Goal: Transaction & Acquisition: Obtain resource

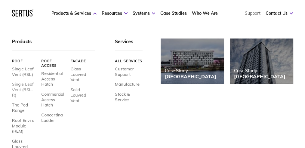
scroll to position [140, 0]
click at [103, 122] on div "Products Roof Single Leaf Vent (RSL) Single Leaf Vent (RSL-R) The Pod Range Roo…" at bounding box center [77, 128] width 131 height 178
click at [102, 117] on div "Products Roof Single Leaf Vent (RSL) Single Leaf Vent (RSL-R) The Pod Range Roo…" at bounding box center [77, 128] width 131 height 178
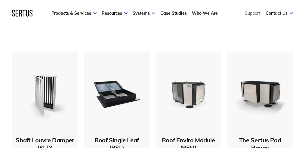
click at [37, 113] on img at bounding box center [45, 93] width 58 height 58
click at [46, 141] on div "Shaft Louvre Damper (SLD)" at bounding box center [45, 143] width 60 height 15
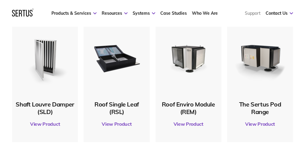
scroll to position [281, 0]
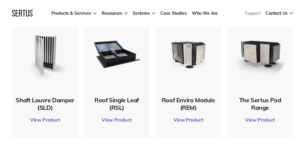
click at [48, 120] on link "View Product" at bounding box center [45, 119] width 60 height 17
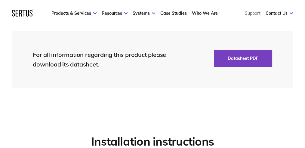
scroll to position [1424, 0]
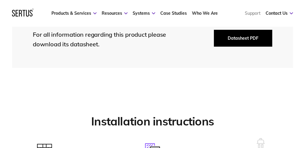
click at [242, 39] on button "Datasheet PDF" at bounding box center [243, 38] width 58 height 17
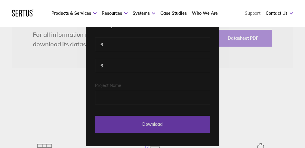
click at [154, 124] on input "Download" at bounding box center [152, 124] width 115 height 17
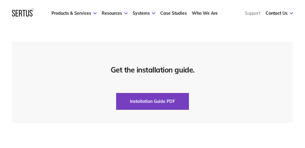
scroll to position [1604, 0]
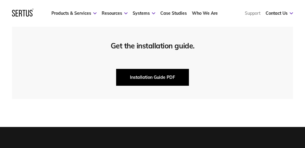
click at [160, 73] on button "Installation Guide PDF" at bounding box center [152, 77] width 73 height 17
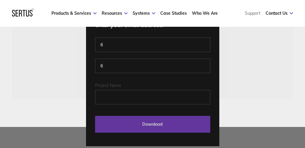
click at [157, 124] on input "Download" at bounding box center [152, 124] width 115 height 17
